Goal: Transaction & Acquisition: Purchase product/service

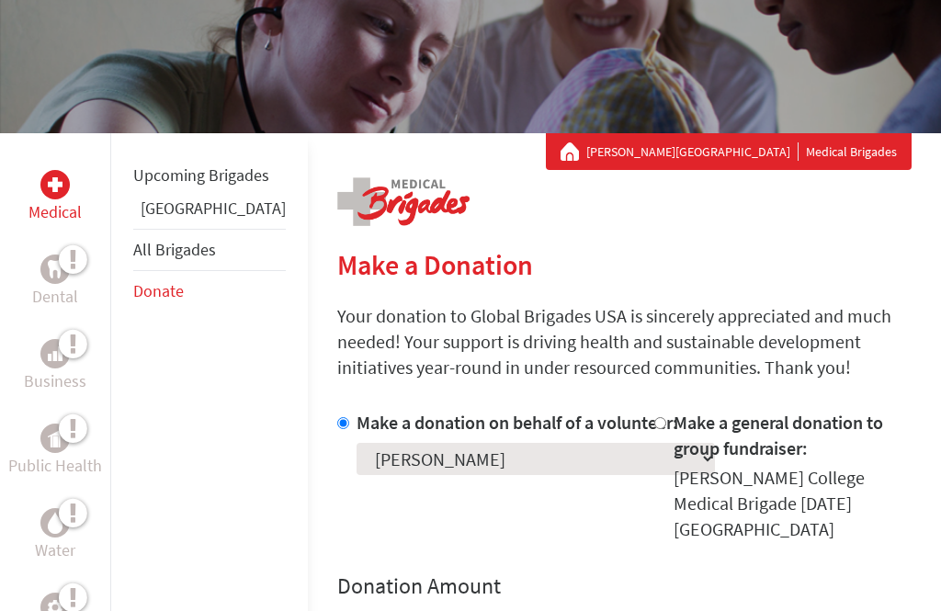
click at [435, 475] on select "Select a volunteer... [PERSON_NAME] De La [PERSON_NAME] [PERSON_NAME] Ama [PERS…" at bounding box center [536, 459] width 359 height 32
click at [507, 475] on select "Select a volunteer... [PERSON_NAME] De La [PERSON_NAME] [PERSON_NAME] Ama [PERS…" at bounding box center [536, 459] width 359 height 32
select select "DB5E4A09-9648-11F0-9E6E-42010A400005"
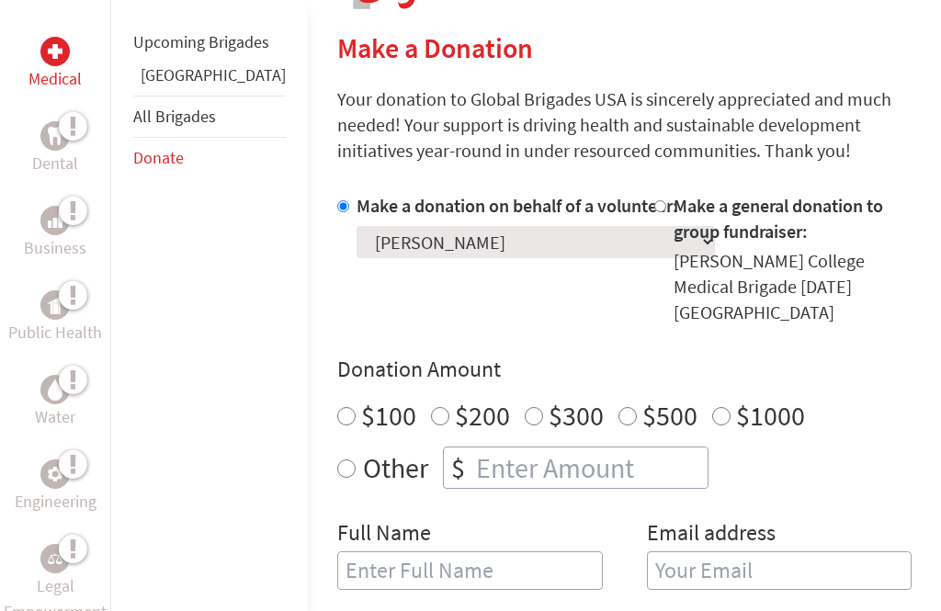
click at [455, 399] on label "$200" at bounding box center [482, 416] width 55 height 35
click at [431, 408] on input "$200" at bounding box center [440, 417] width 18 height 18
radio input "true"
click at [500, 258] on select "Select a volunteer... [PERSON_NAME] De La [PERSON_NAME] [PERSON_NAME] Ama [PERS…" at bounding box center [536, 242] width 359 height 32
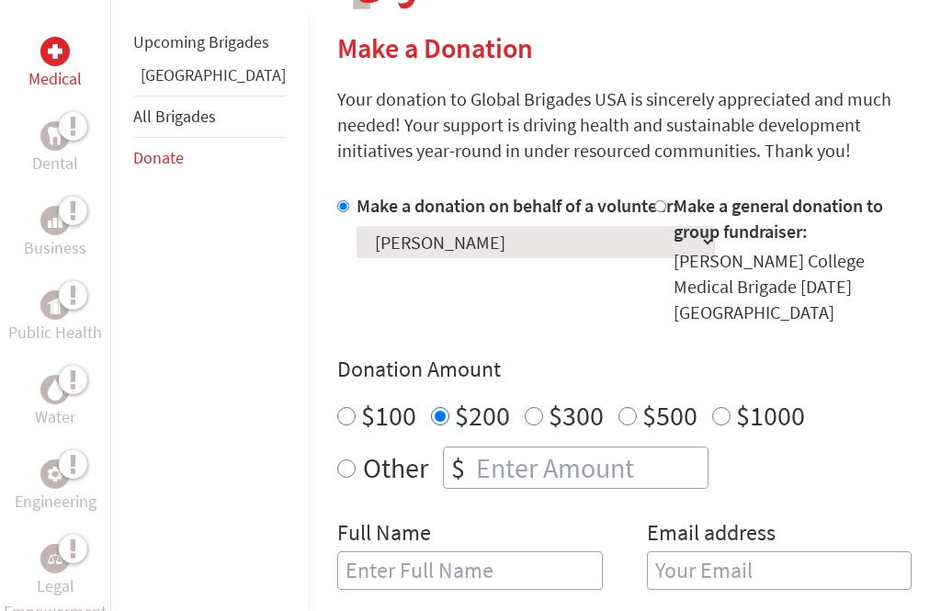
click at [337, 563] on input "text" at bounding box center [470, 571] width 266 height 39
type input "[PERSON_NAME]"
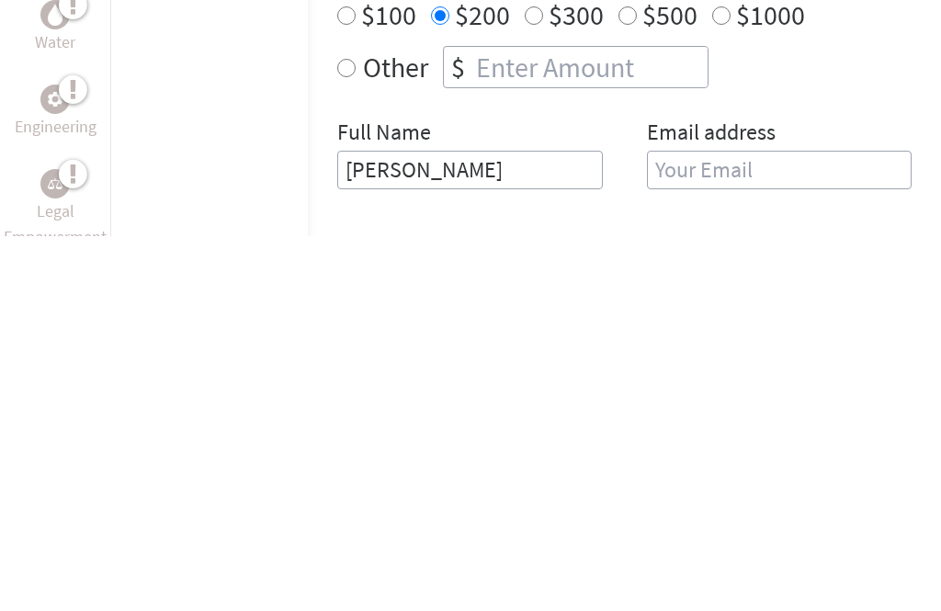
type input "[EMAIL_ADDRESS][DOMAIN_NAME]"
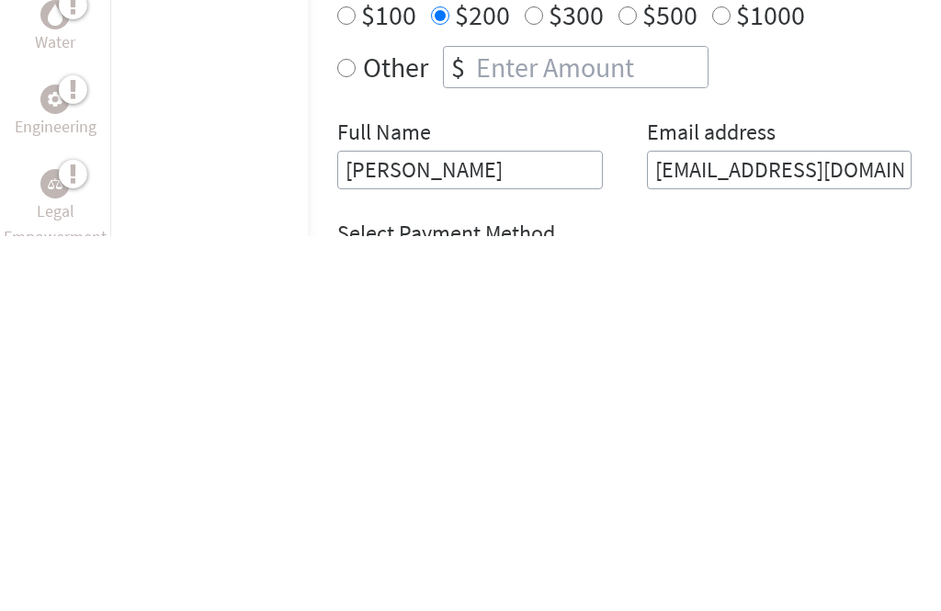
scroll to position [827, 0]
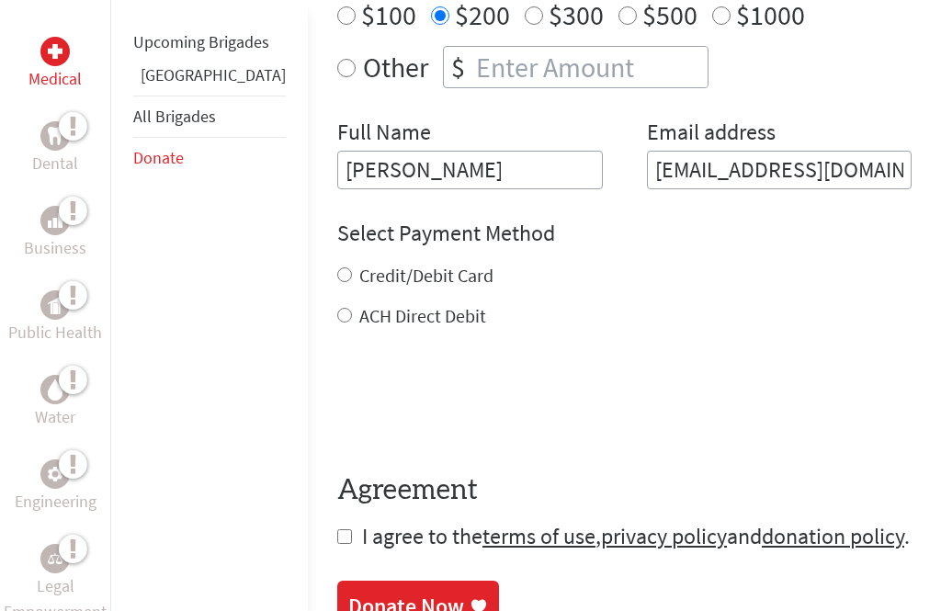
click at [337, 268] on input "Credit/Debit Card" at bounding box center [344, 275] width 15 height 15
radio input "true"
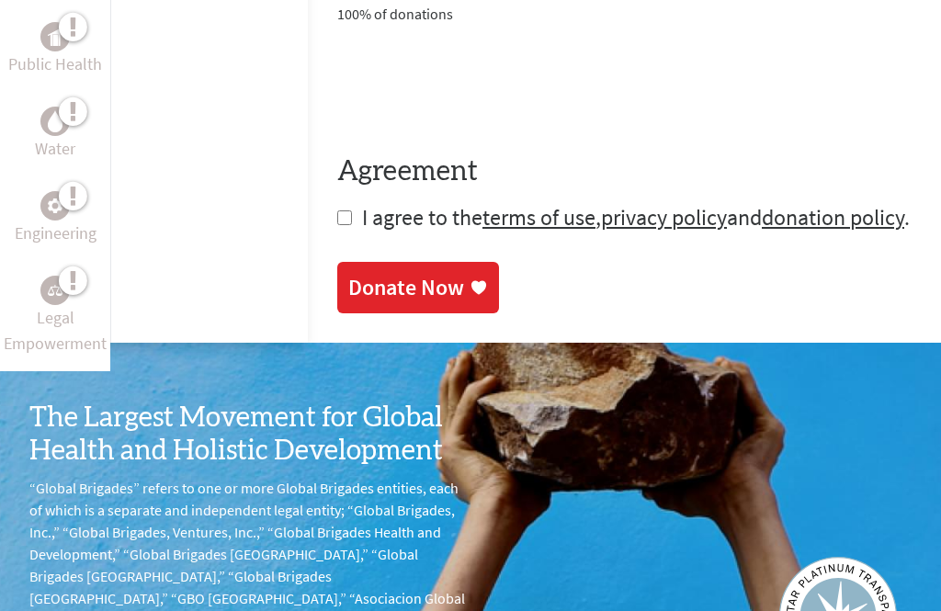
scroll to position [1233, 0]
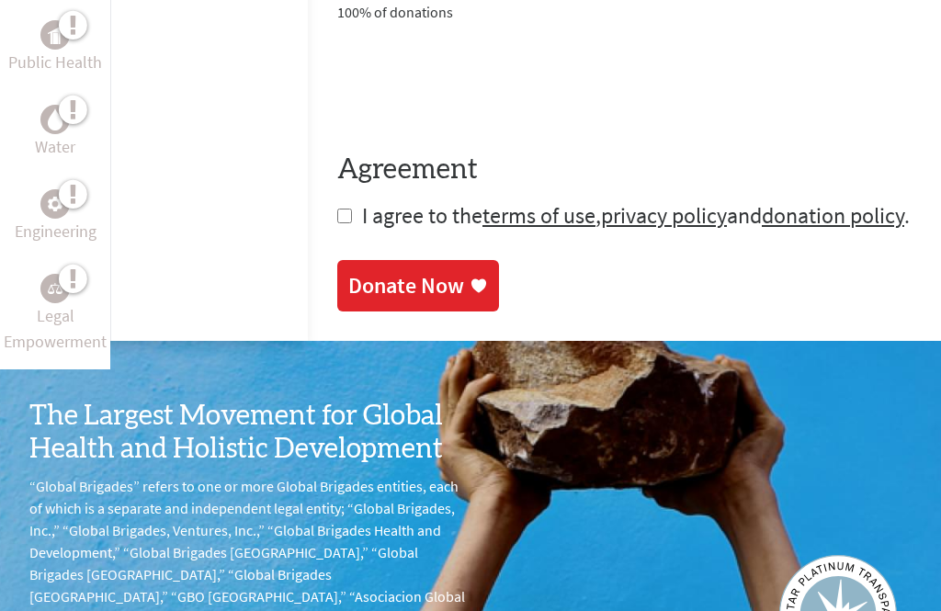
click at [337, 210] on input "checkbox" at bounding box center [344, 217] width 15 height 15
checkbox input "true"
click at [348, 271] on div "Donate Now" at bounding box center [406, 285] width 116 height 29
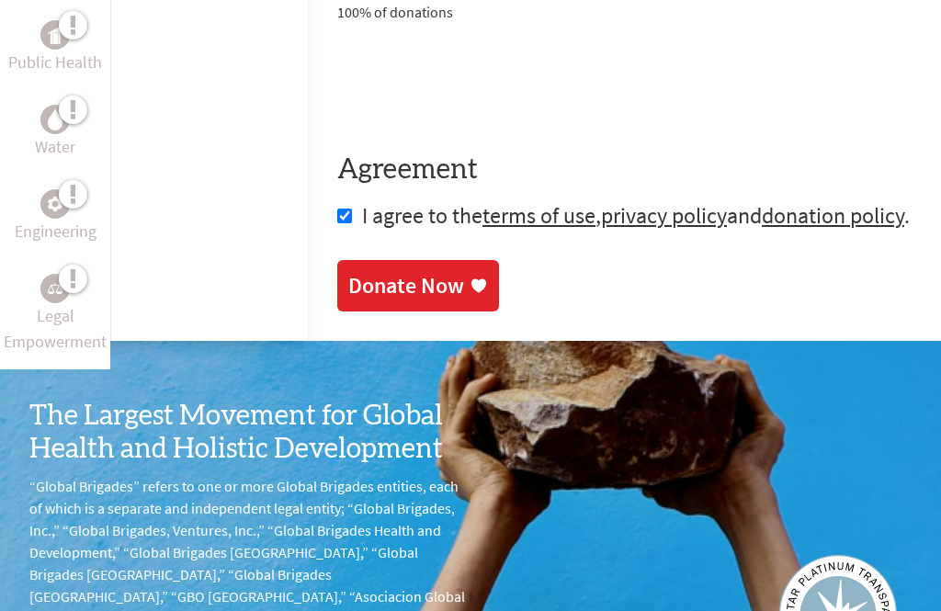
scroll to position [59, 0]
